Goal: Use online tool/utility: Utilize a website feature to perform a specific function

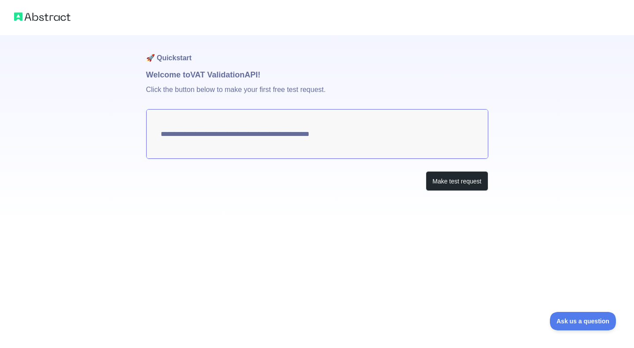
click at [324, 205] on div "**********" at bounding box center [317, 130] width 342 height 191
click at [332, 193] on div "**********" at bounding box center [317, 130] width 342 height 191
click at [458, 180] on button "Make test request" at bounding box center [457, 181] width 62 height 20
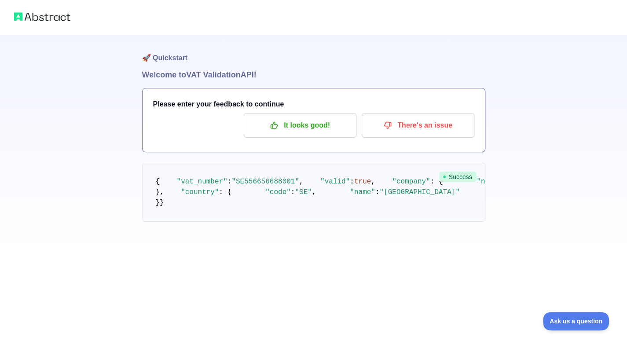
scroll to position [10, 0]
click at [520, 191] on div "🚀 Quickstart Welcome to VAT Validation API! Please enter your feedback to conti…" at bounding box center [313, 128] width 627 height 257
click at [542, 234] on div "🚀 Quickstart Welcome to VAT Validation API! Please enter your feedback to conti…" at bounding box center [313, 128] width 627 height 257
click at [520, 231] on div "🚀 Quickstart Welcome to VAT Validation API! Please enter your feedback to conti…" at bounding box center [313, 128] width 627 height 257
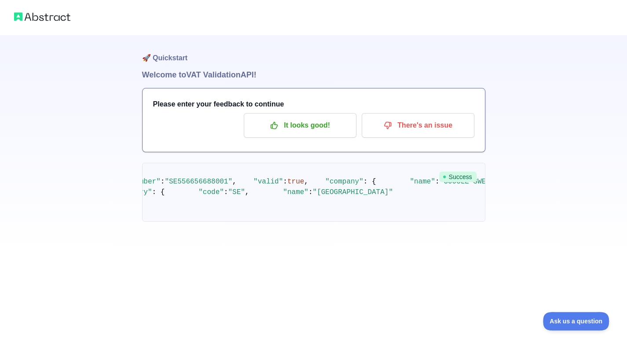
scroll to position [0, 0]
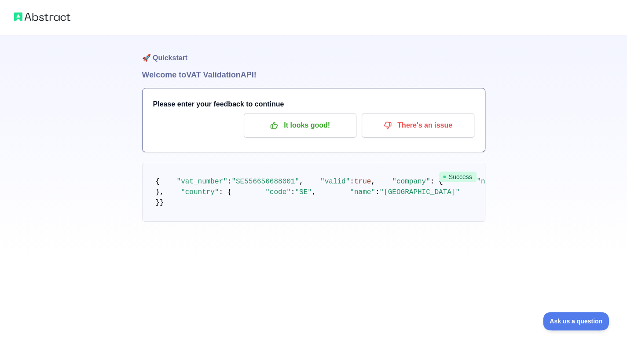
click at [336, 167] on pre "{ "vat_number" : "SE556656688001" , "valid" : true , "company" : { "name" : "GO…" at bounding box center [313, 192] width 343 height 59
click at [341, 77] on h1 "Welcome to VAT Validation API!" at bounding box center [313, 75] width 343 height 12
click at [297, 178] on pre "{ "vat_number" : "SE556656688001" , "valid" : true , "company" : { "name" : "GO…" at bounding box center [313, 192] width 343 height 59
